Goal: Browse casually: Explore the website without a specific task or goal

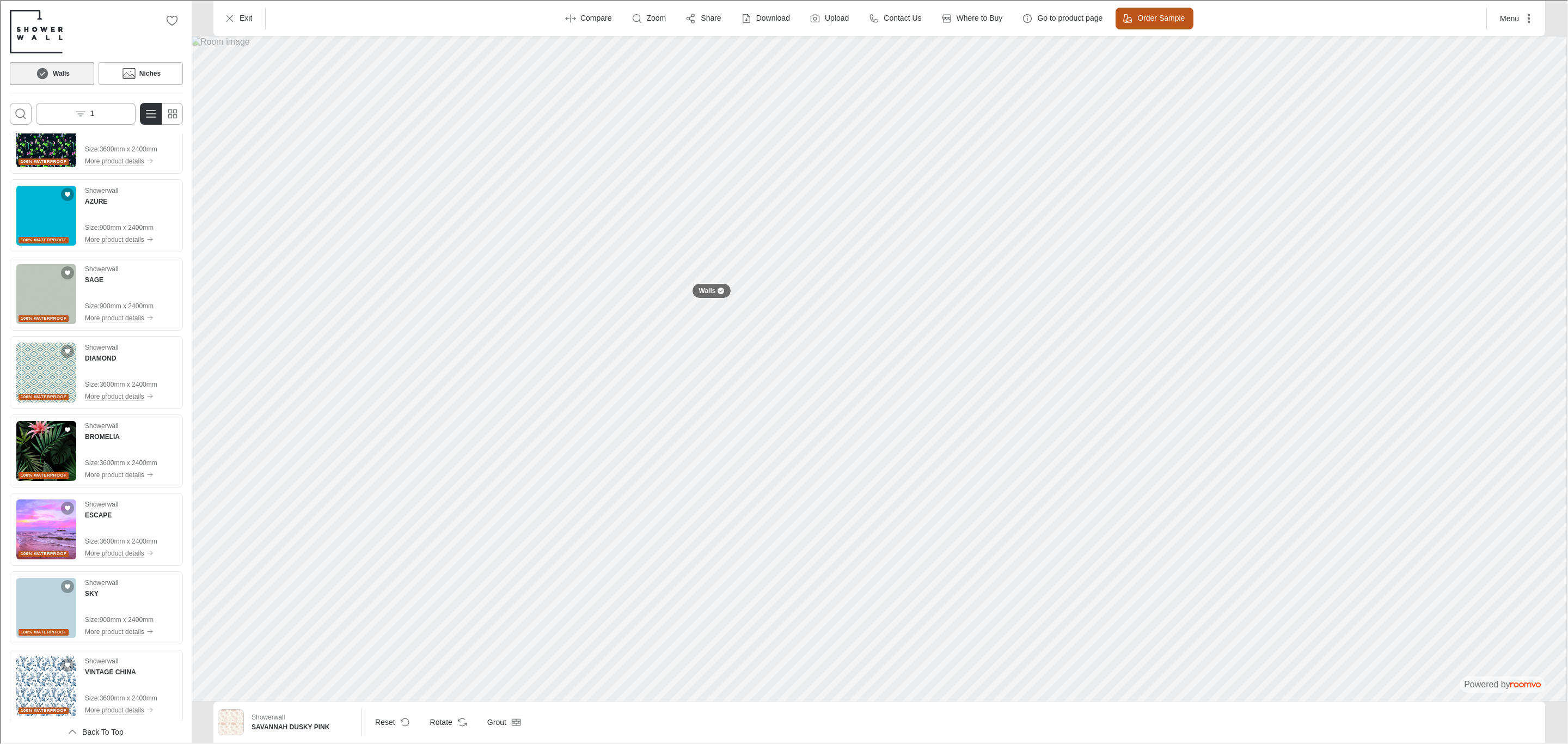
scroll to position [1307, 0]
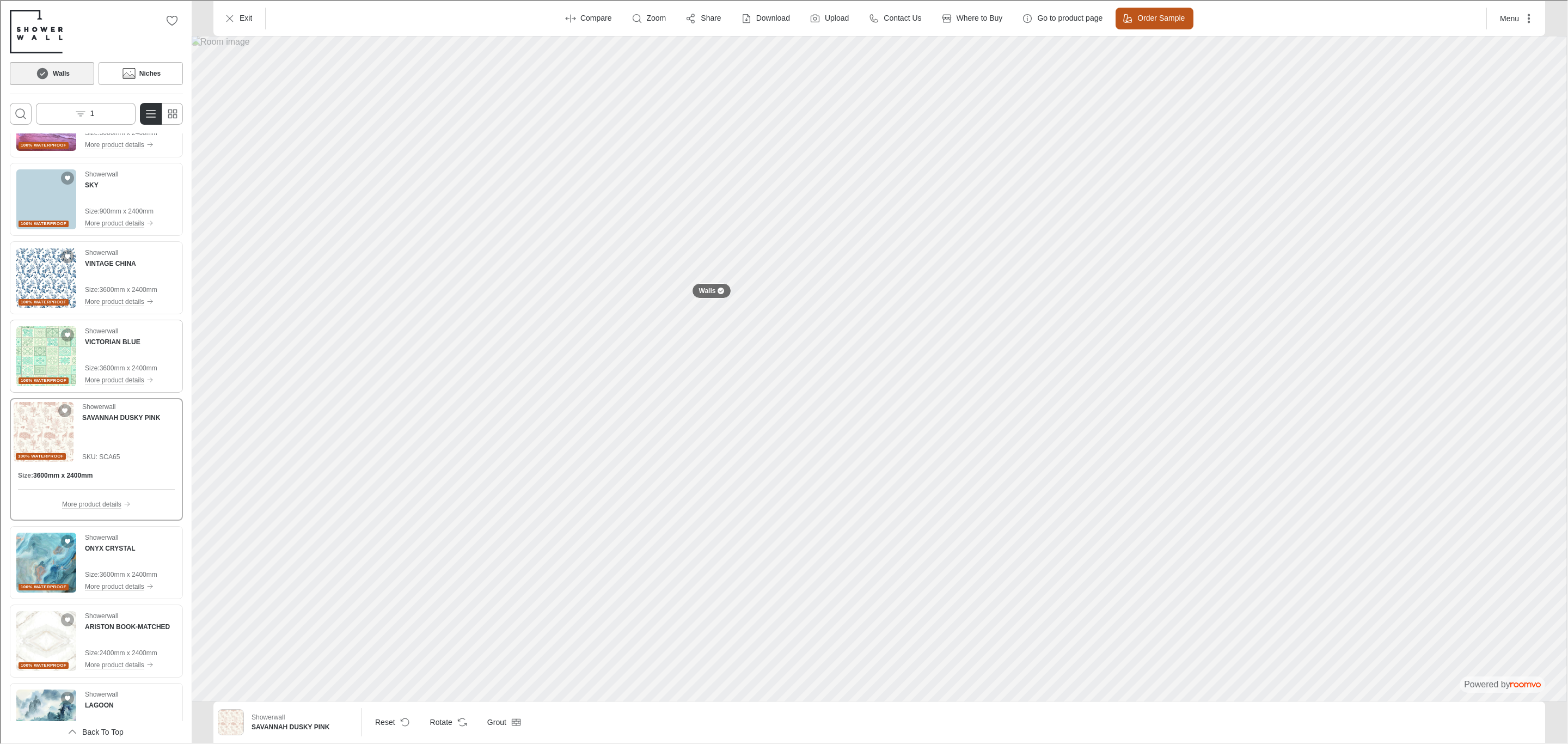
click at [44, 353] on img "See VICTORIAN BLUE in the room" at bounding box center [45, 355] width 60 height 60
click at [58, 281] on img "See VINTAGE CHINA in the room" at bounding box center [45, 276] width 60 height 60
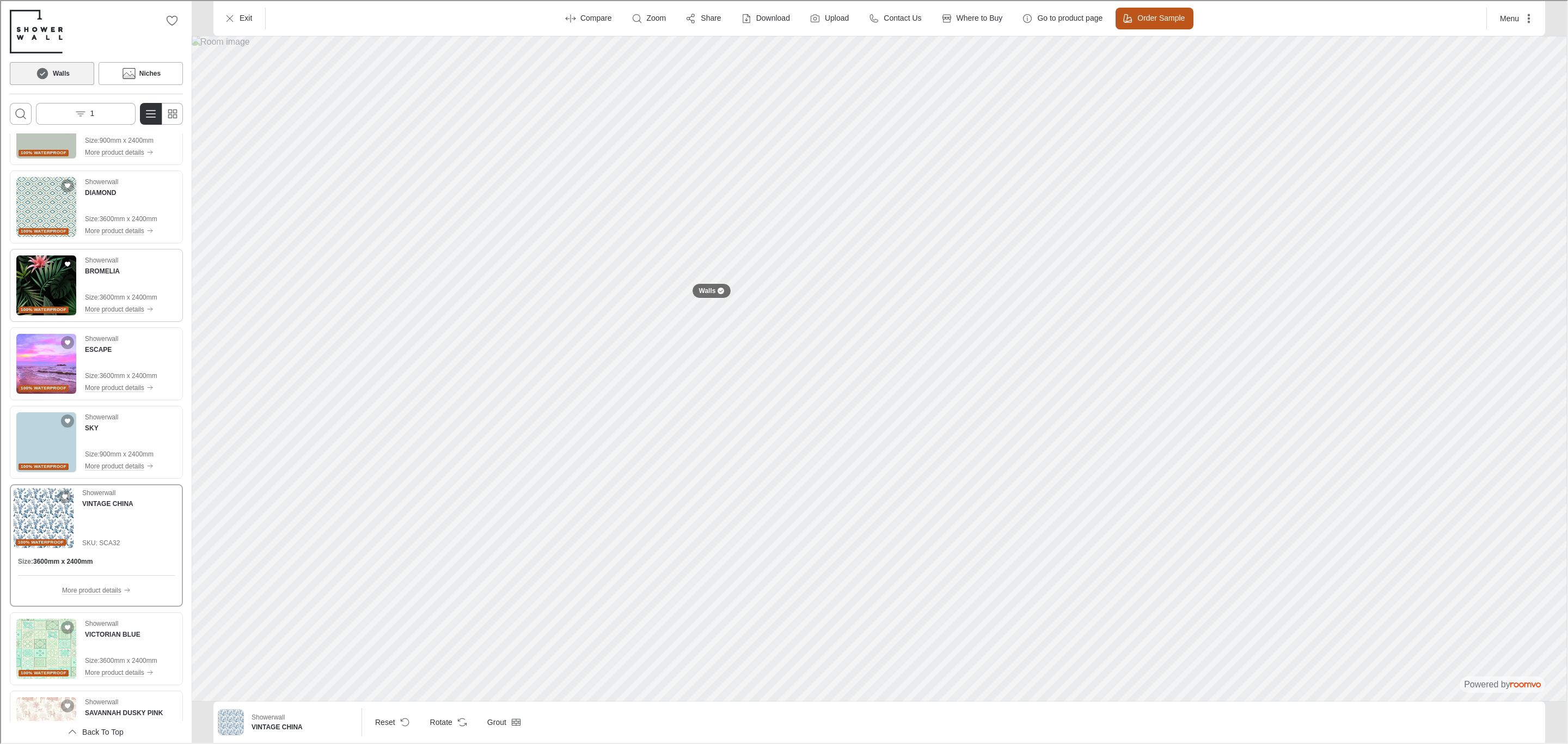
scroll to position [1062, 0]
click at [49, 360] on img "See ESCAPE in the room" at bounding box center [45, 365] width 60 height 60
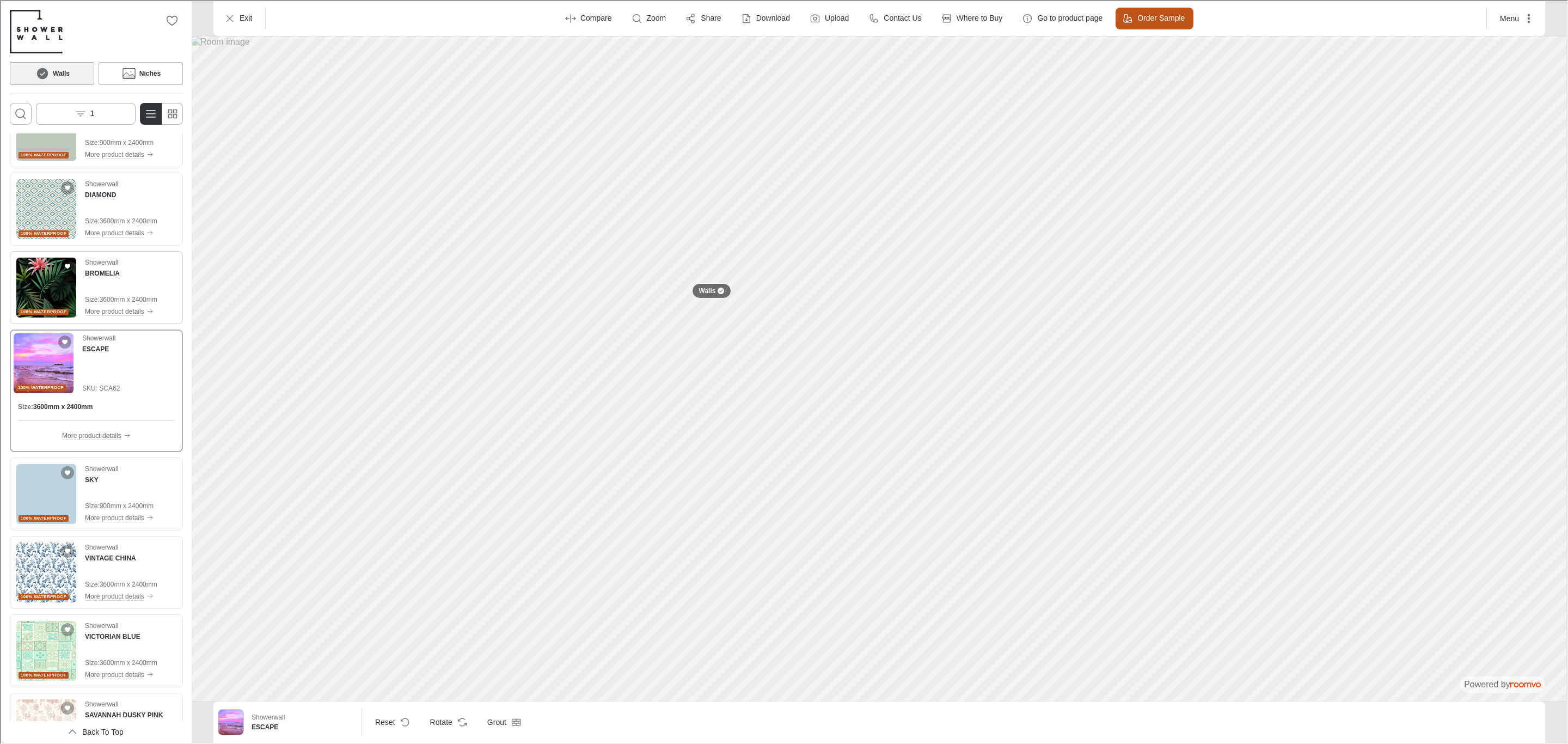
click at [36, 294] on img "See BROMELIA in the room" at bounding box center [45, 286] width 60 height 60
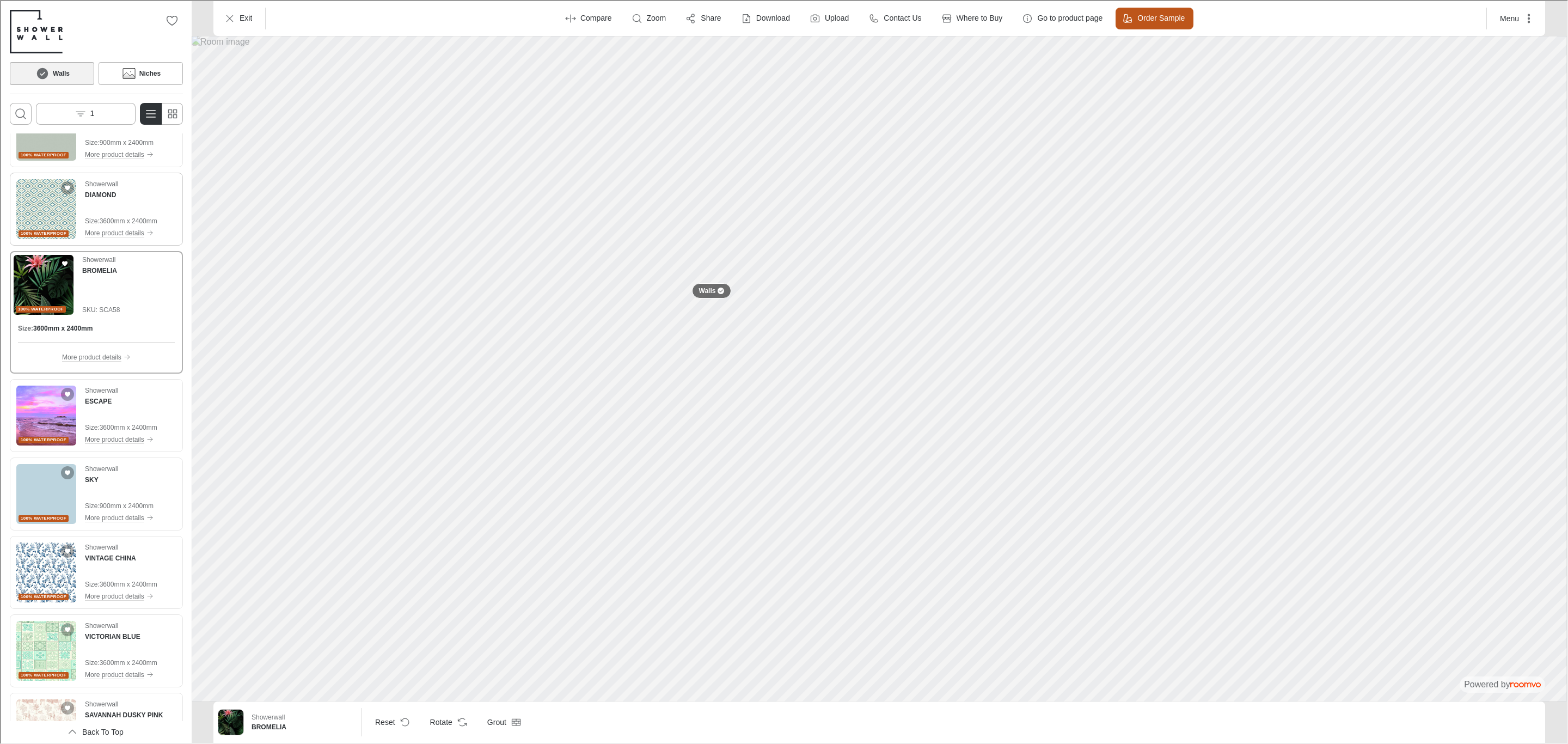
click at [53, 208] on img "See DIAMOND in the room" at bounding box center [45, 208] width 60 height 60
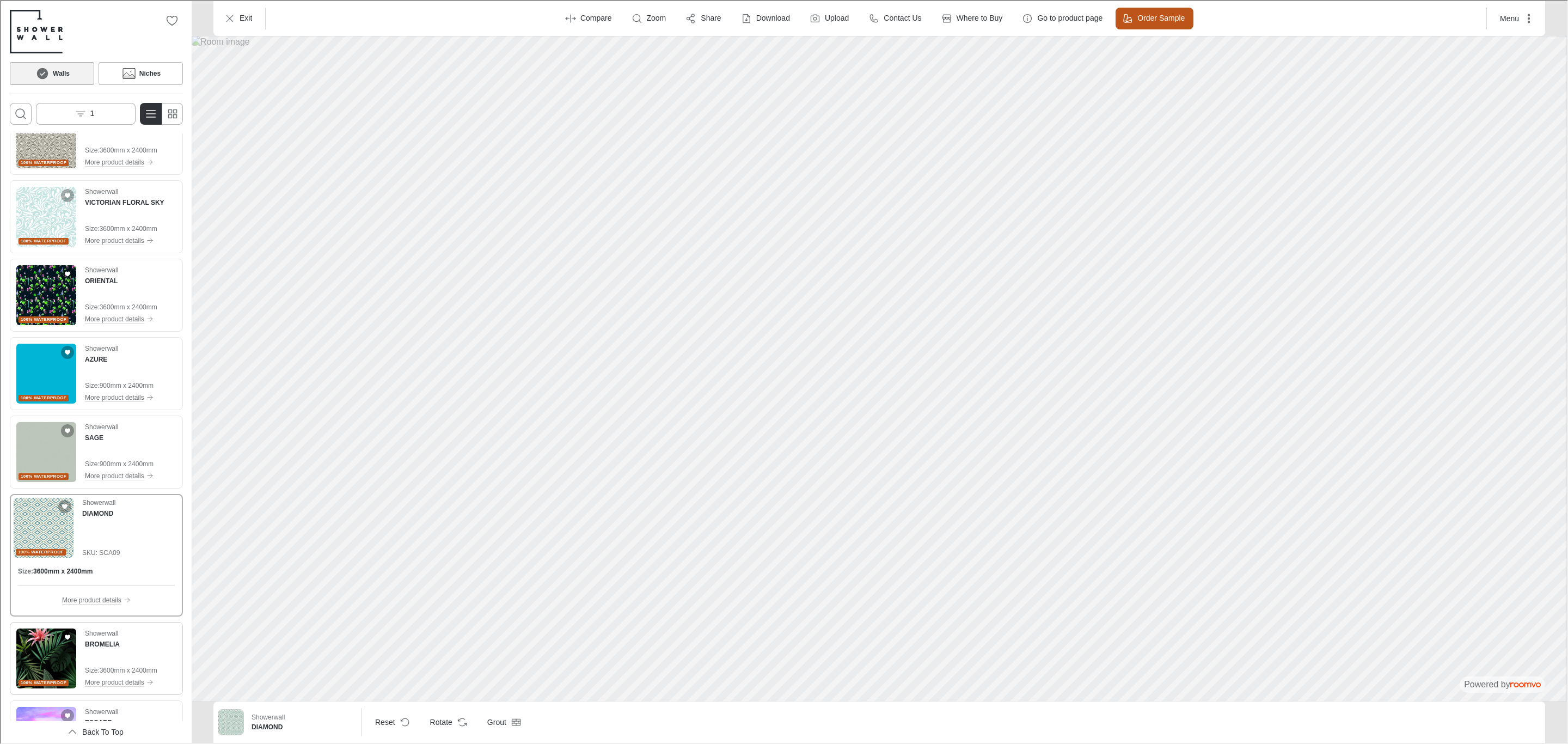
scroll to position [653, 0]
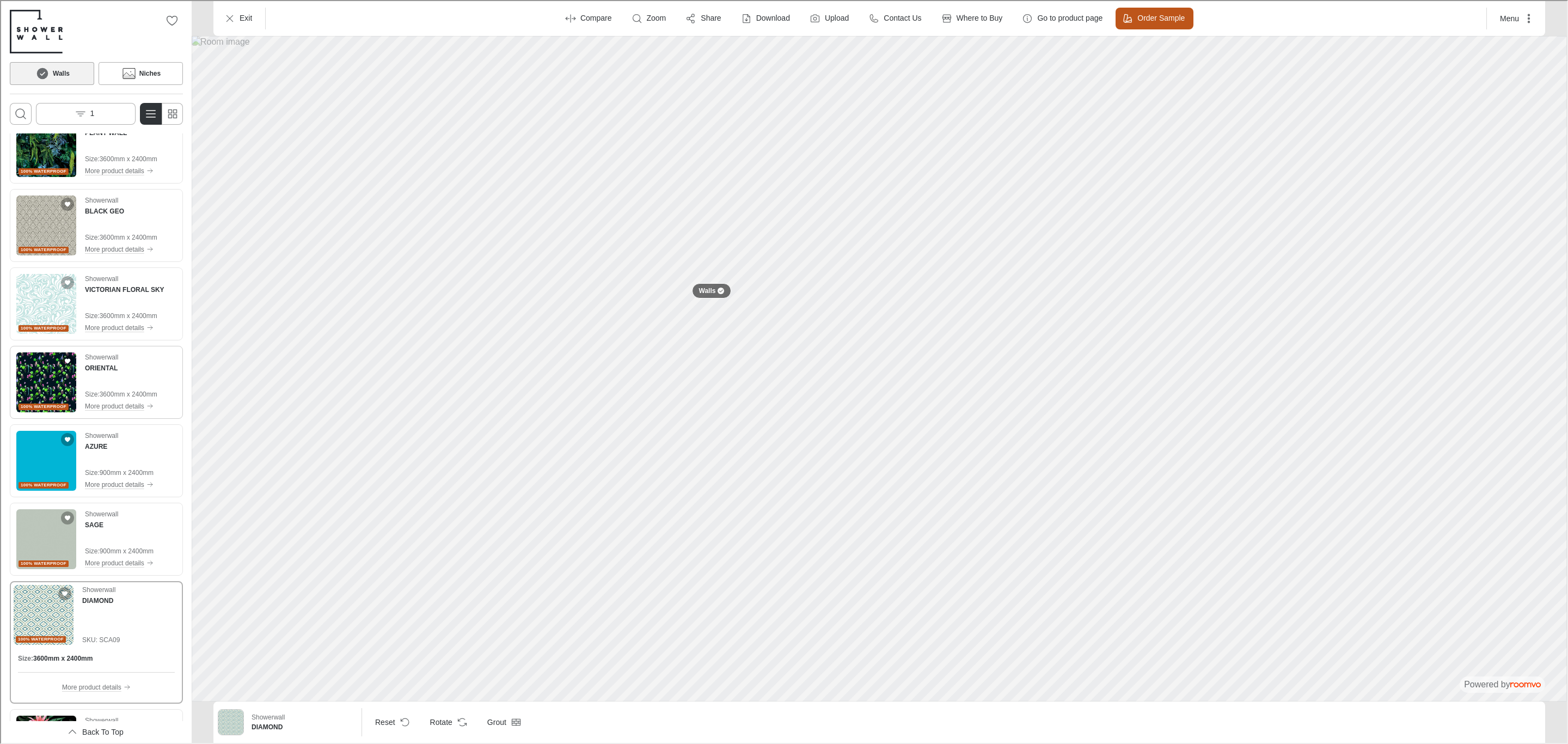
click at [59, 379] on img "See ORIENTAL in the room" at bounding box center [45, 381] width 60 height 60
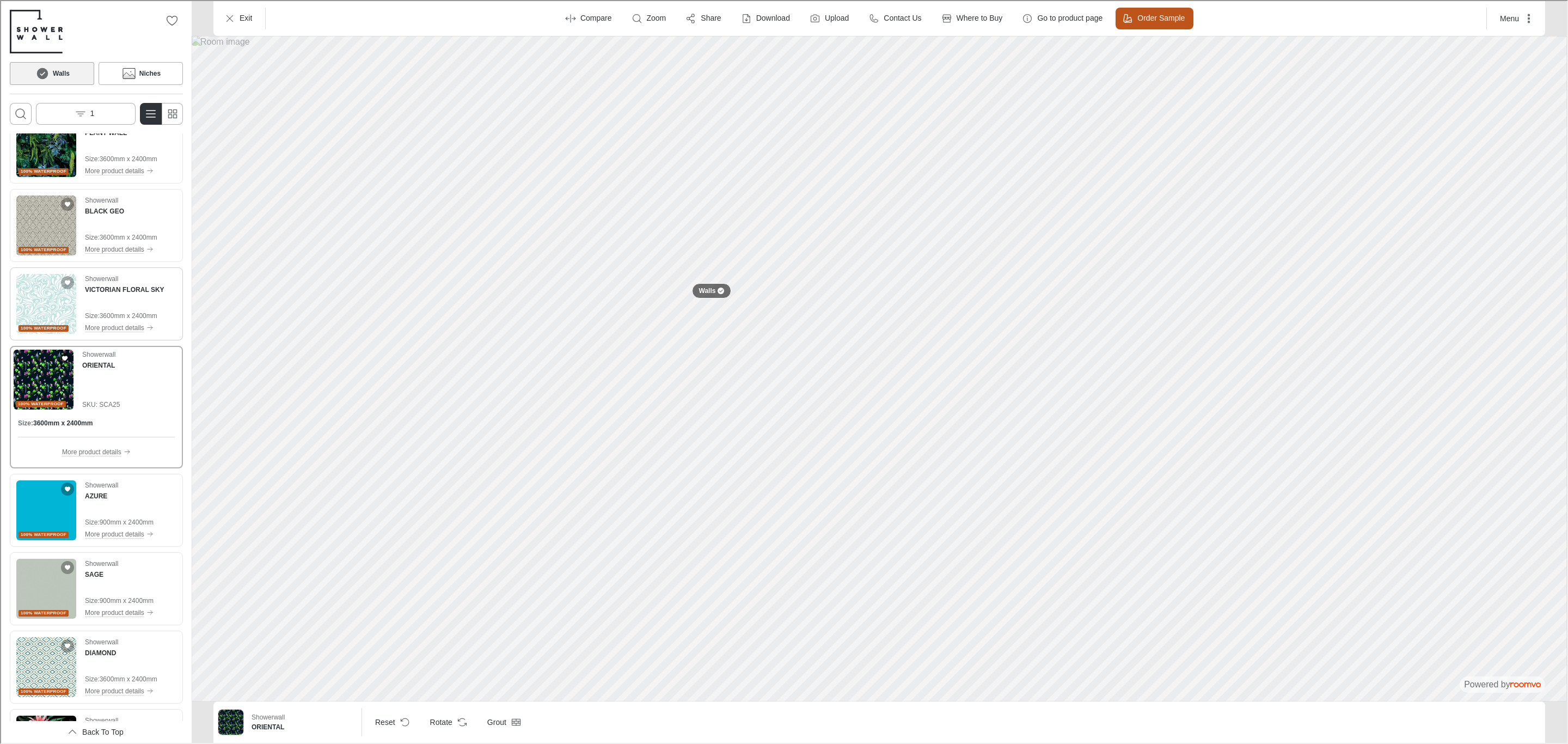
click at [36, 302] on img "See VICTORIAN FLORAL SKY in the room" at bounding box center [45, 303] width 60 height 60
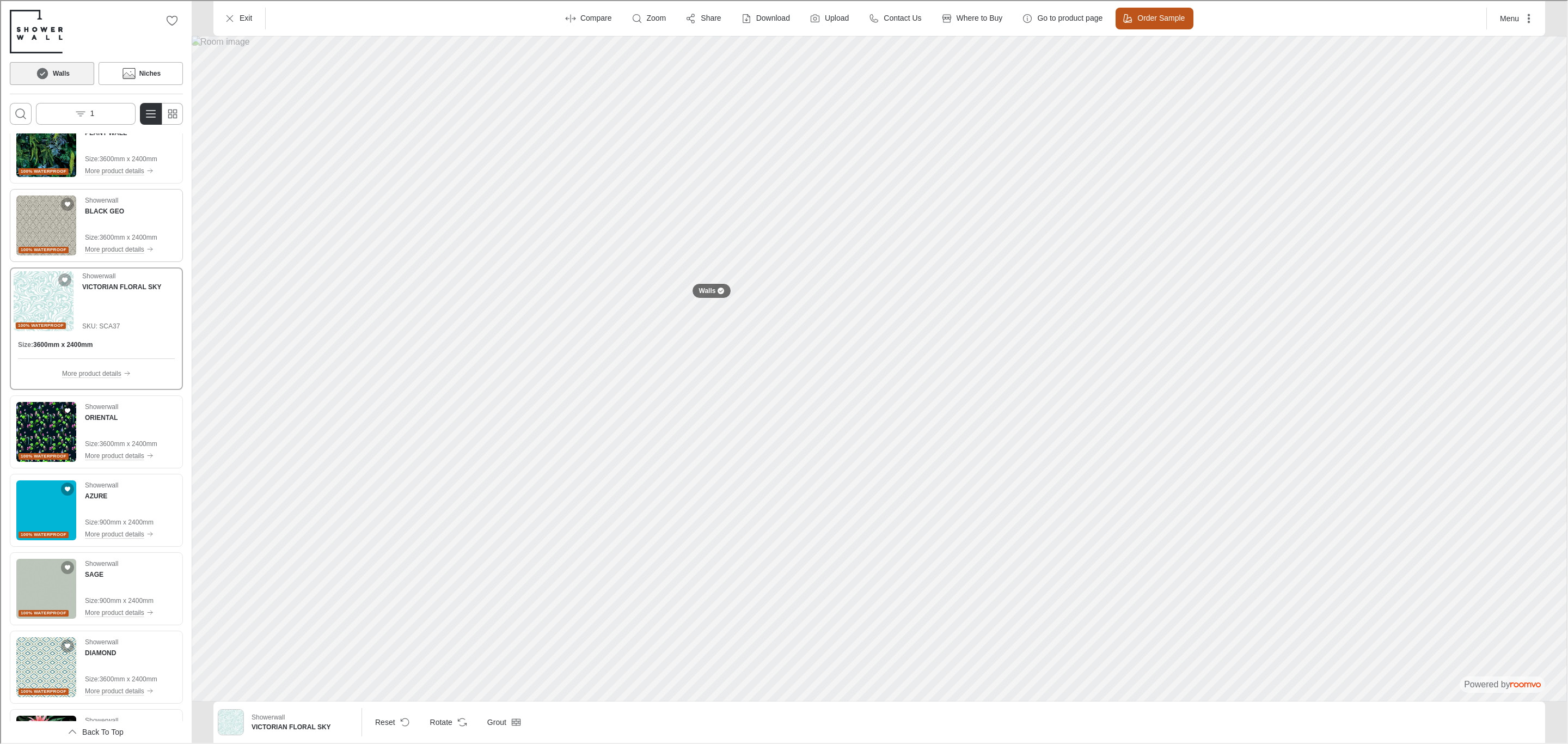
click at [48, 224] on img "See BLACK GEO in the room" at bounding box center [45, 224] width 60 height 60
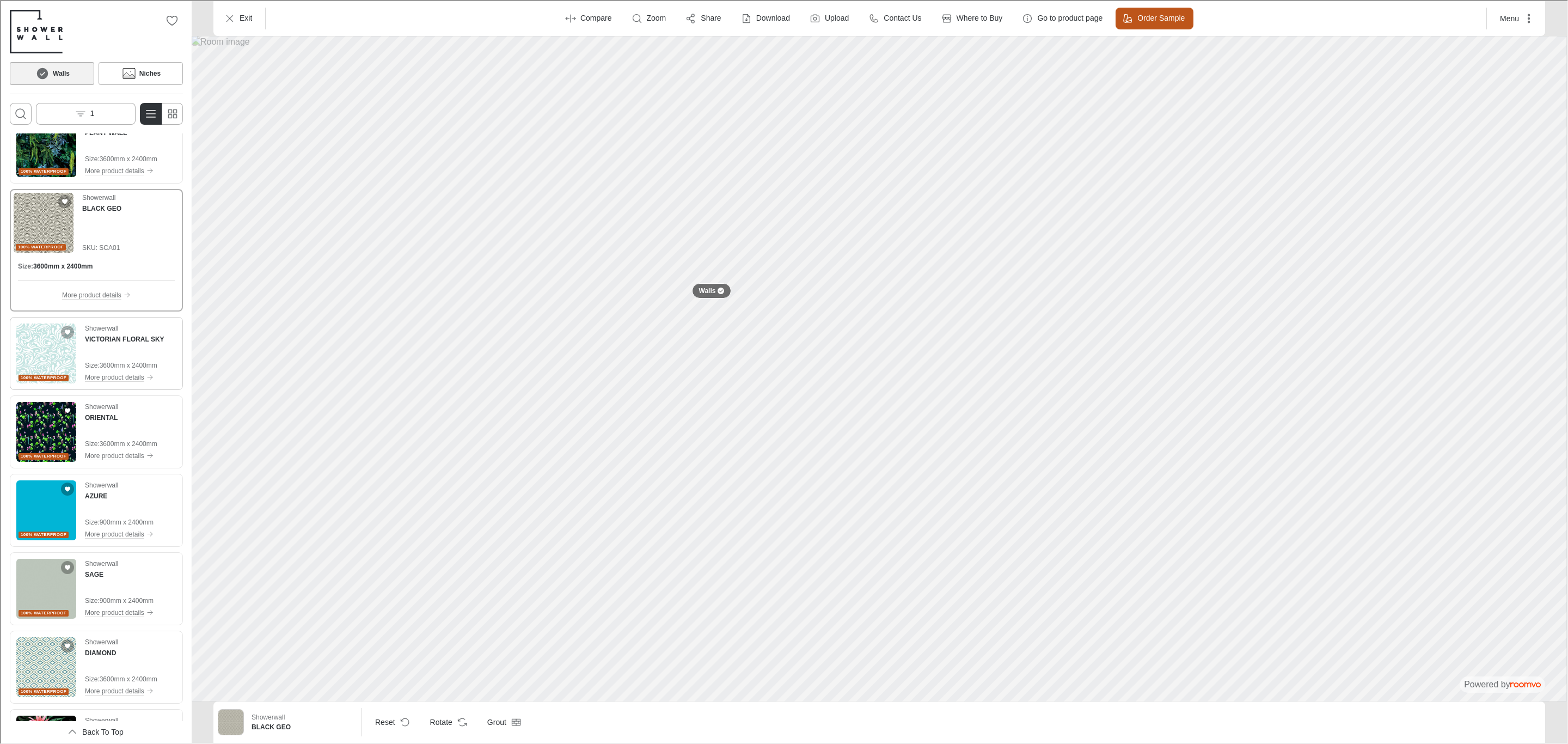
click at [46, 368] on img "See VICTORIAN FLORAL SKY in the room" at bounding box center [45, 353] width 60 height 60
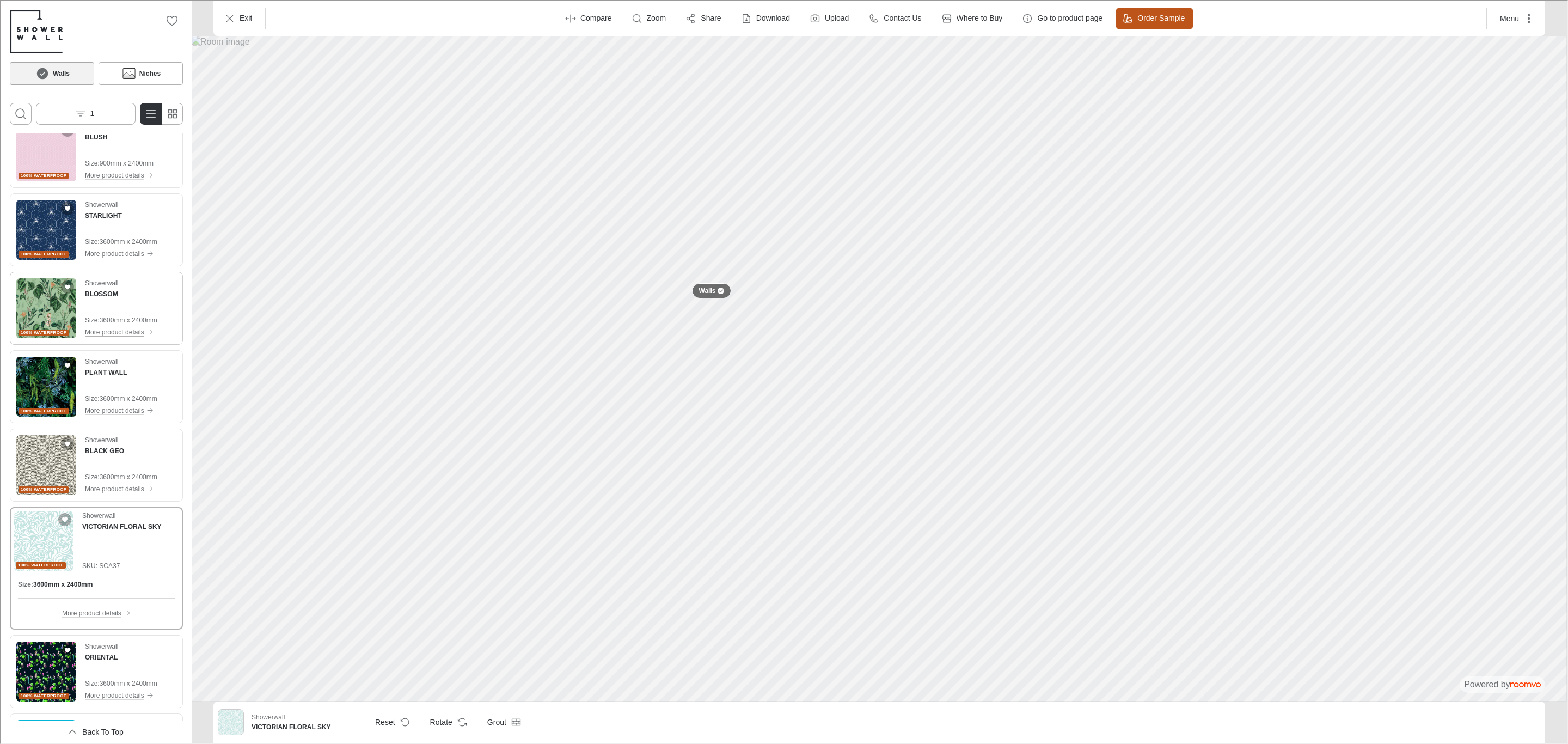
scroll to position [409, 0]
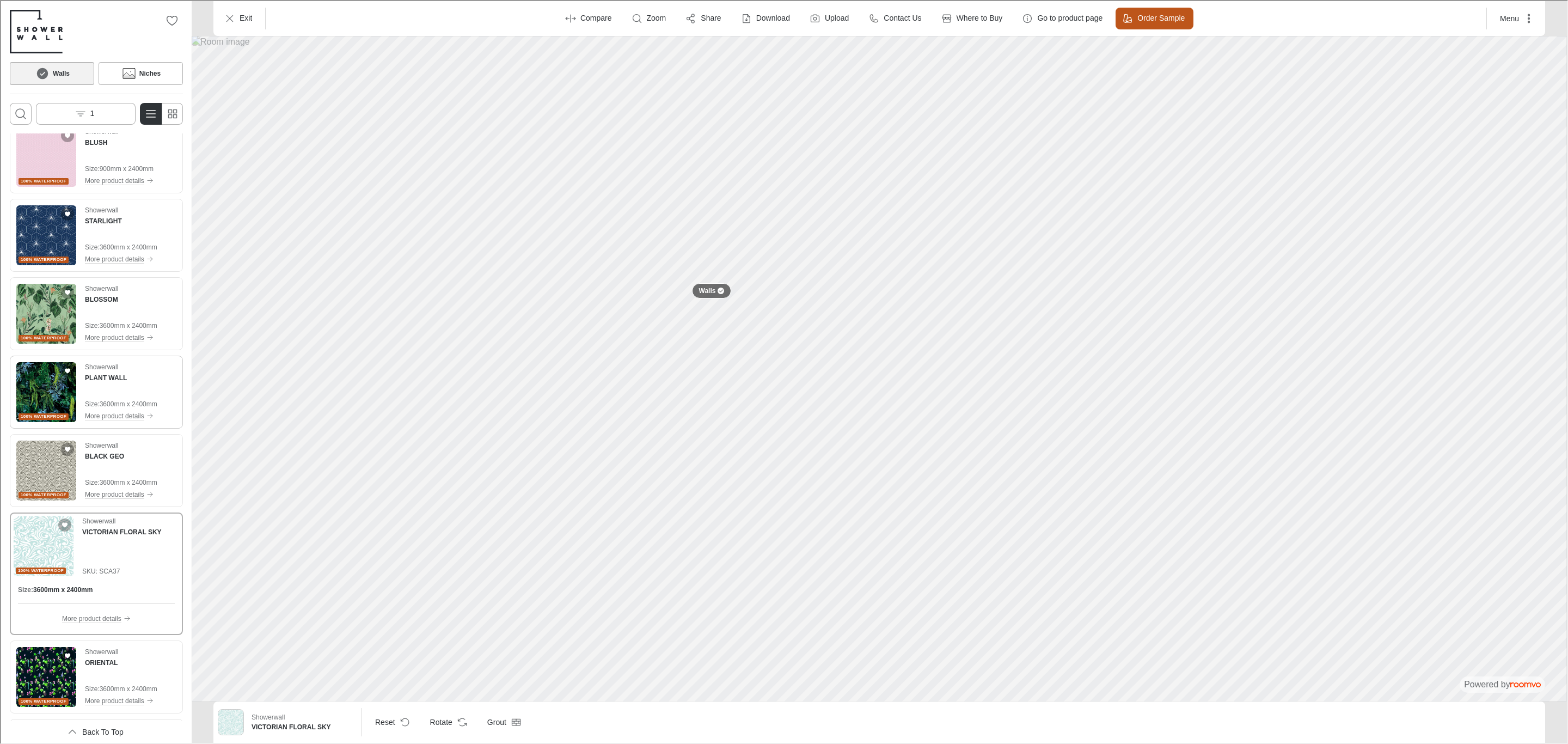
click at [48, 383] on img "See PLANT WALL in the room" at bounding box center [45, 391] width 60 height 60
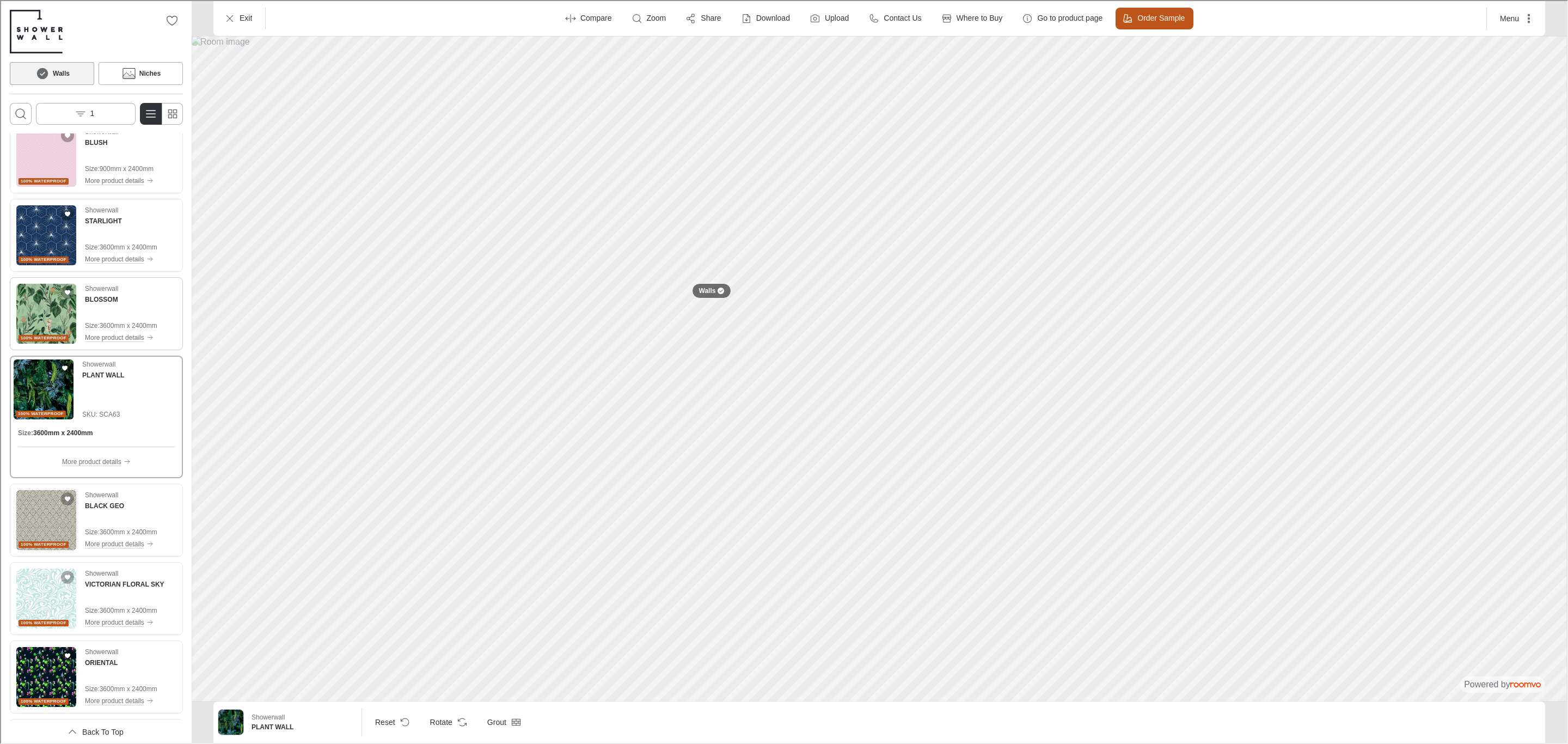
click at [44, 321] on img "See BLOSSOM in the room" at bounding box center [45, 312] width 60 height 60
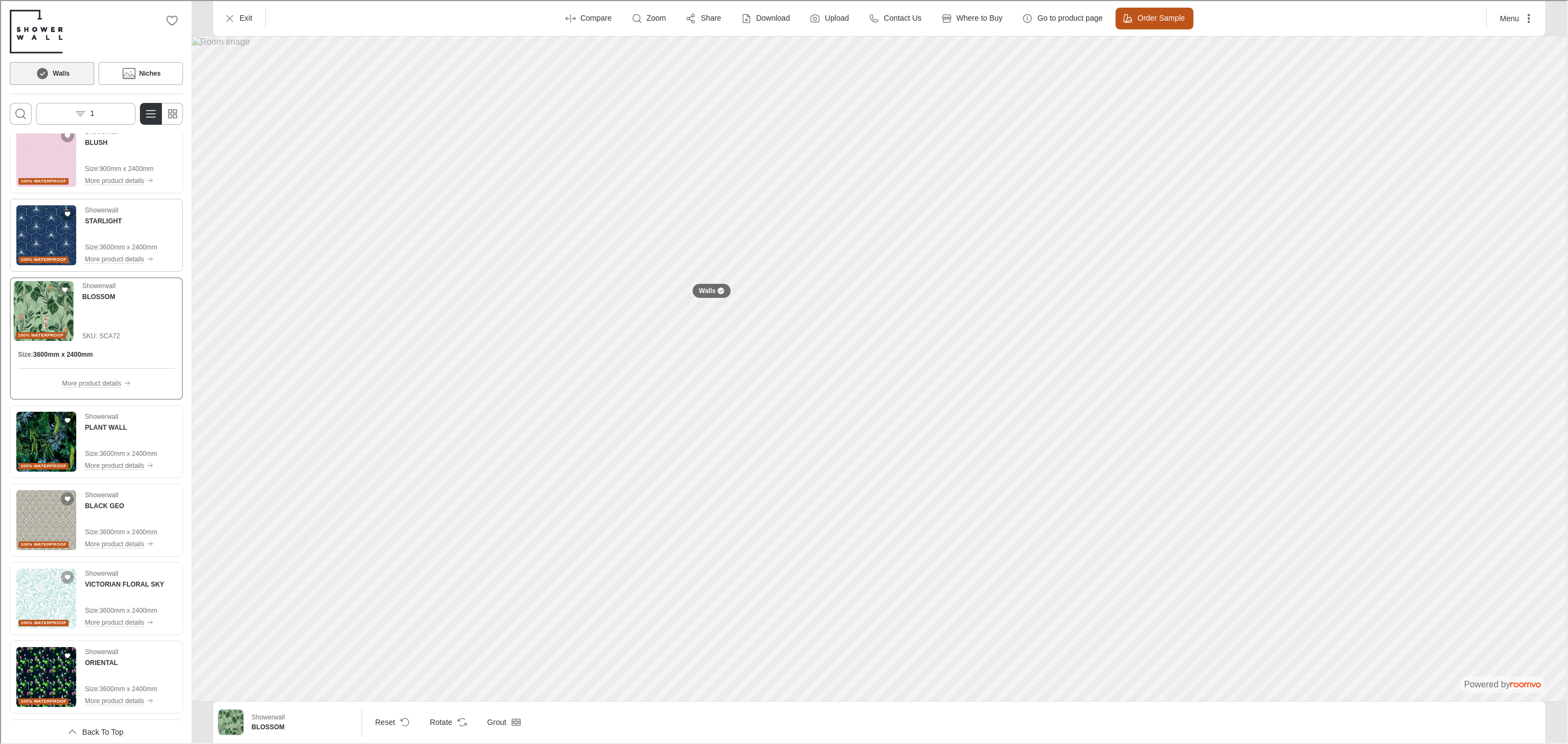
click at [52, 225] on img "See STARLIGHT in the room" at bounding box center [45, 234] width 60 height 60
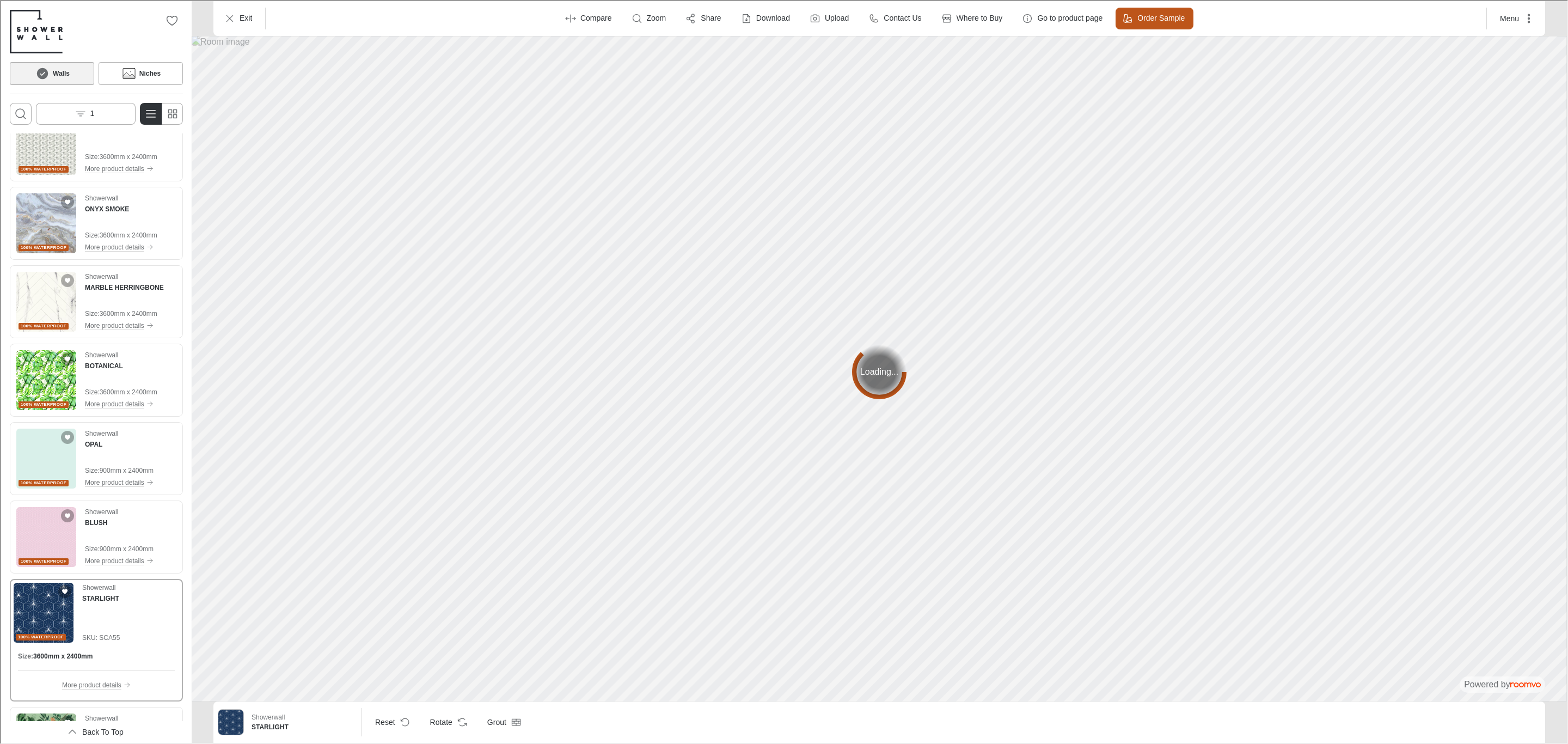
scroll to position [0, 0]
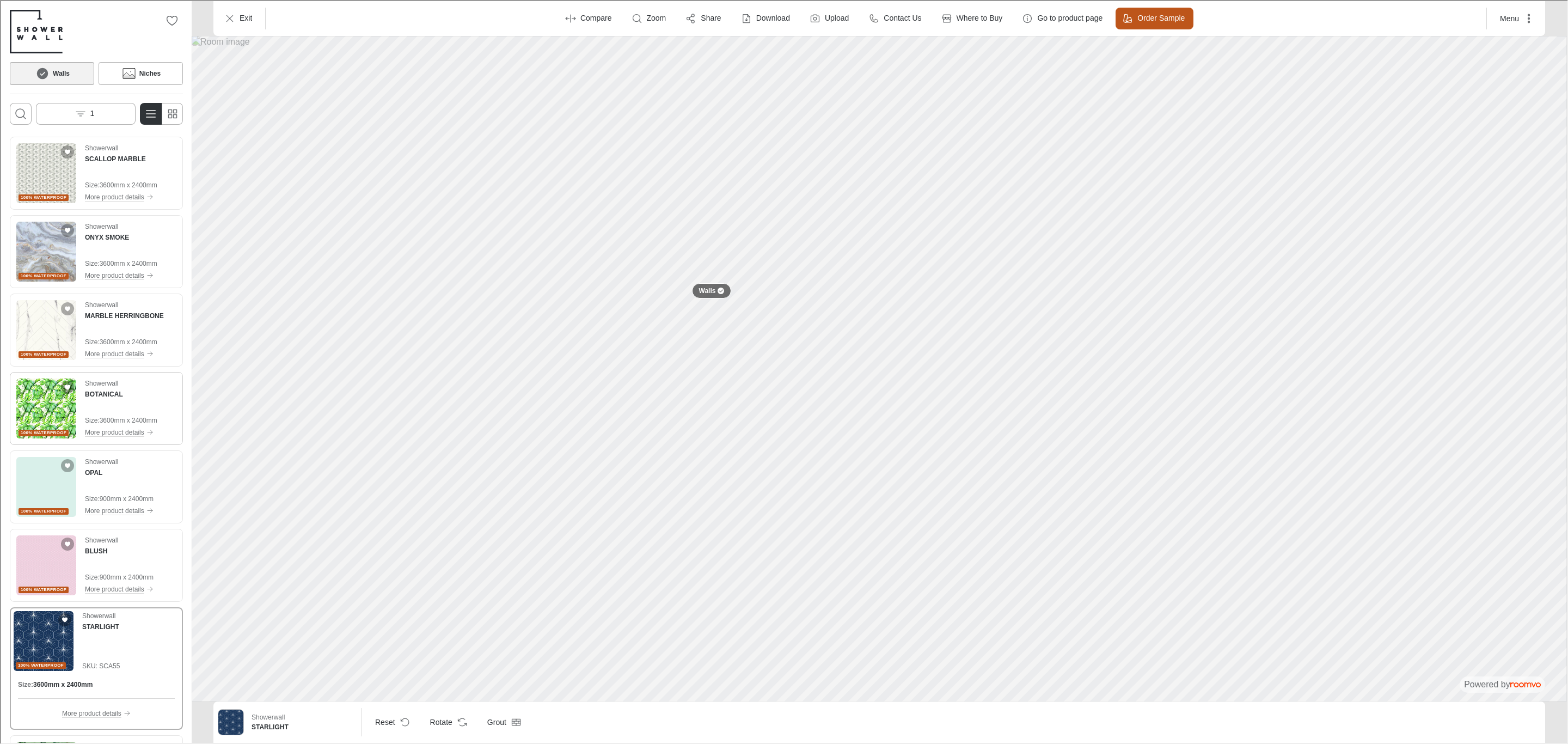
click at [40, 404] on img "See BOTANICAL in the room" at bounding box center [45, 407] width 60 height 60
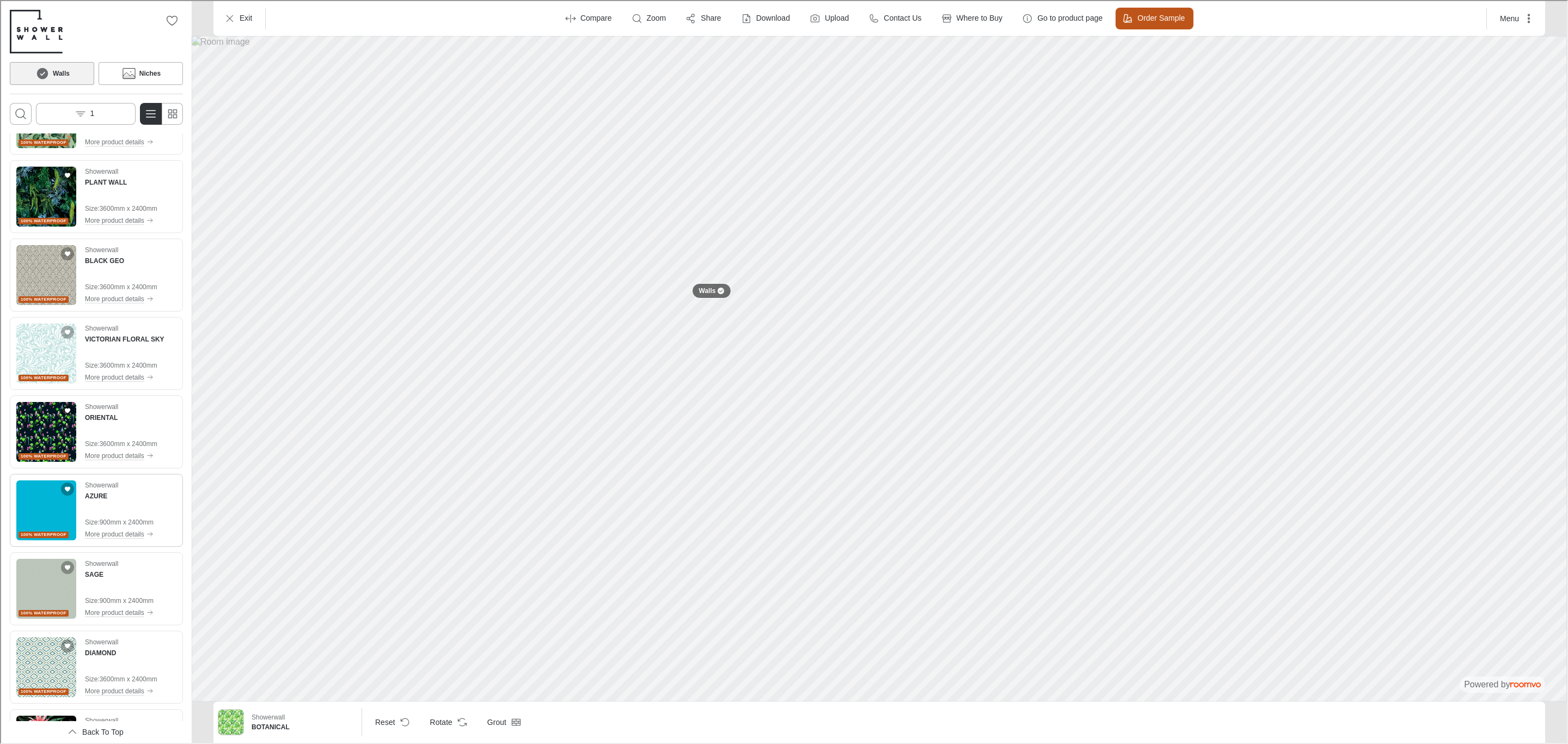
scroll to position [817, 0]
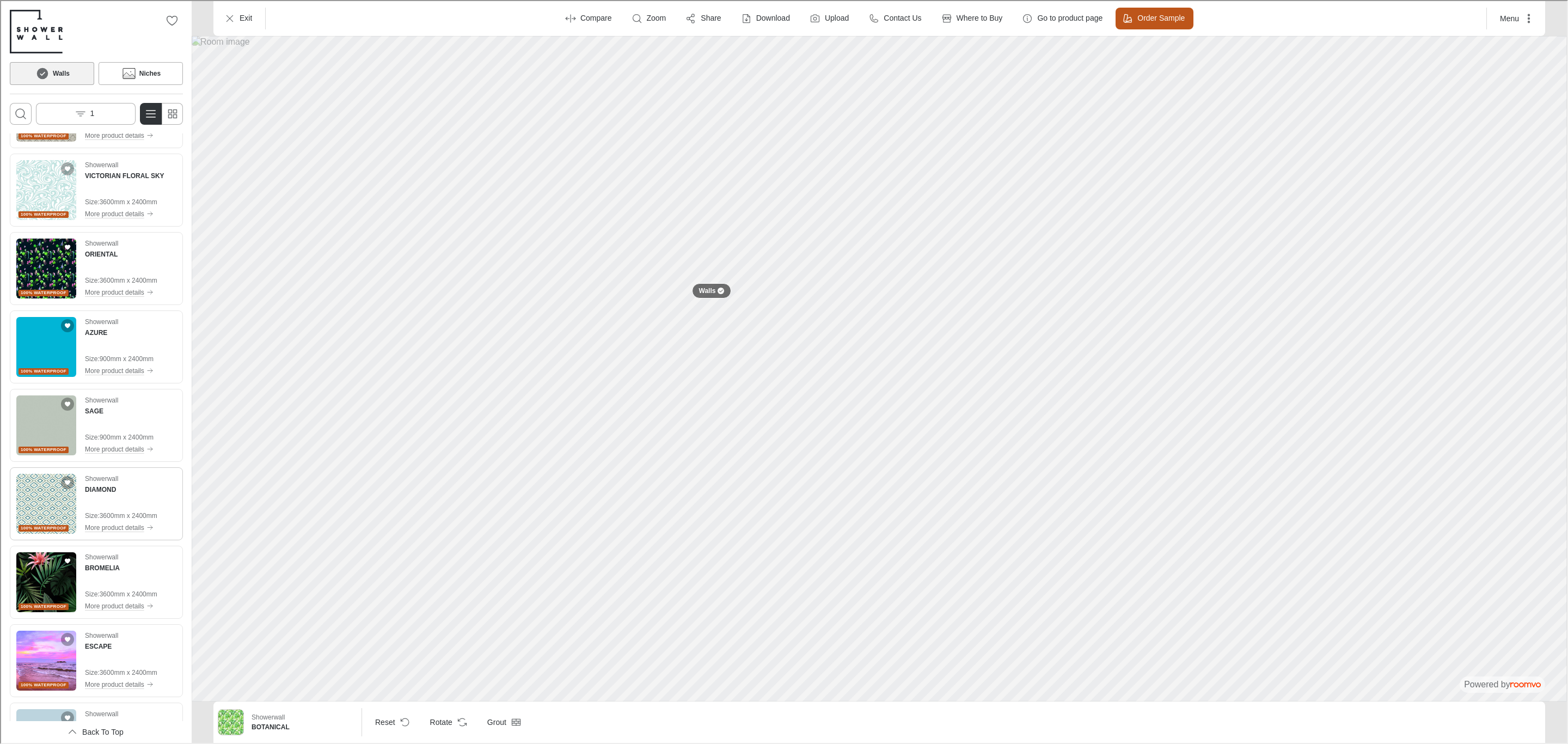
click at [52, 514] on img "See DIAMOND in the room" at bounding box center [45, 502] width 60 height 60
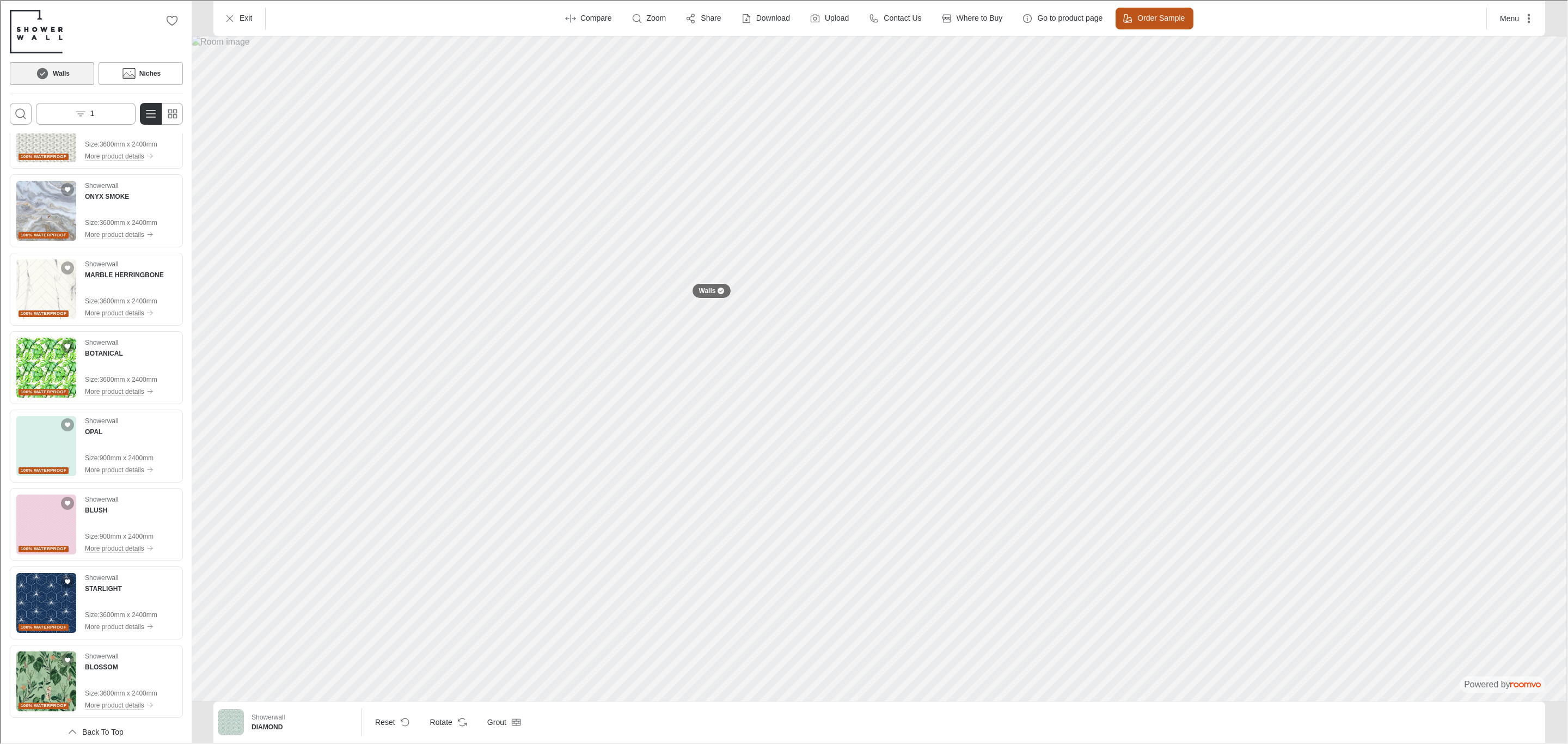
scroll to position [32, 0]
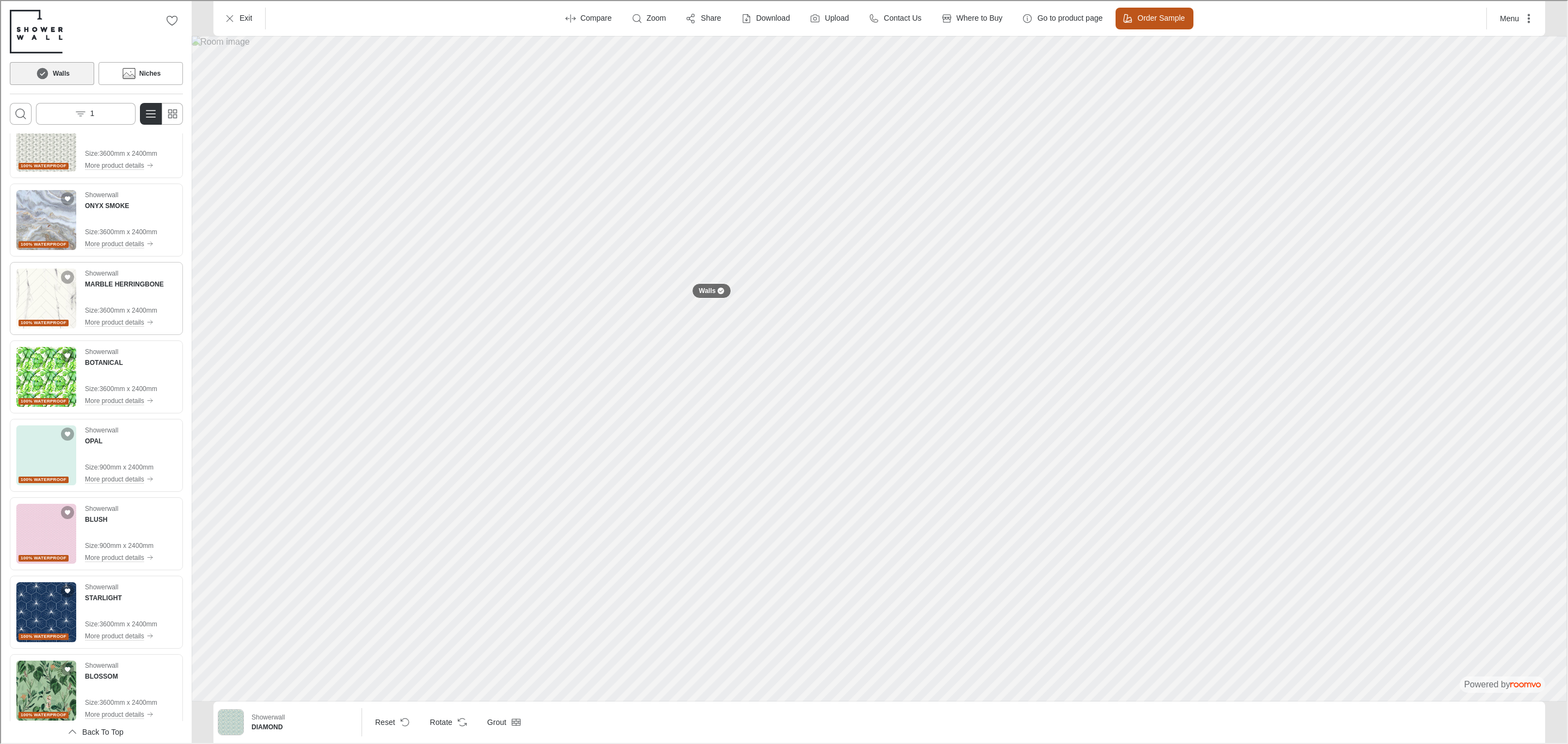
click at [54, 288] on img "See MARBLE HERRINGBONE in the room" at bounding box center [45, 297] width 60 height 60
